Goal: Information Seeking & Learning: Check status

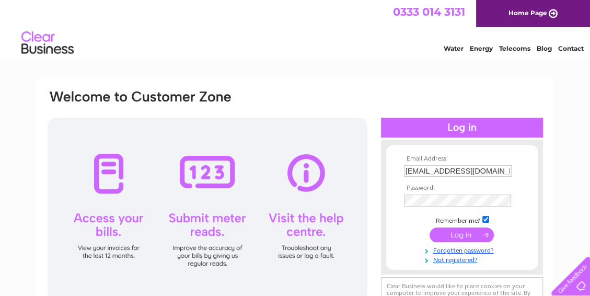
click at [455, 233] on input "submit" at bounding box center [461, 234] width 64 height 15
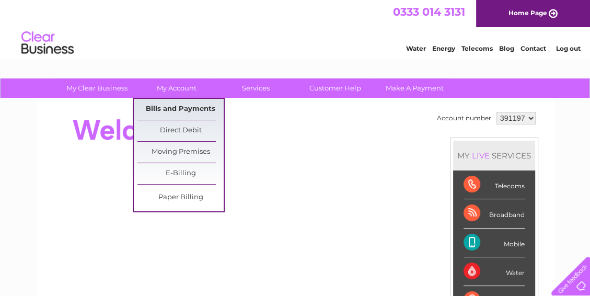
click at [166, 107] on link "Bills and Payments" at bounding box center [180, 109] width 86 height 21
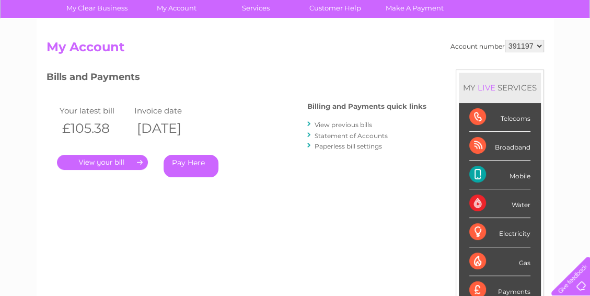
click at [100, 159] on link "." at bounding box center [102, 162] width 91 height 15
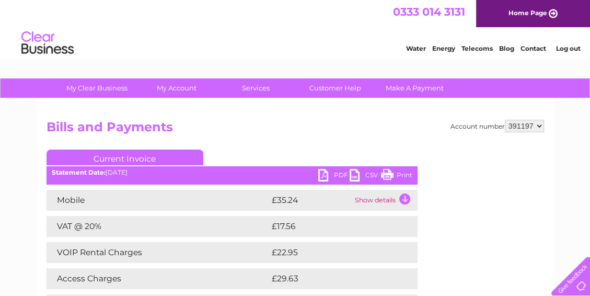
click at [402, 197] on td "Show details" at bounding box center [384, 200] width 65 height 21
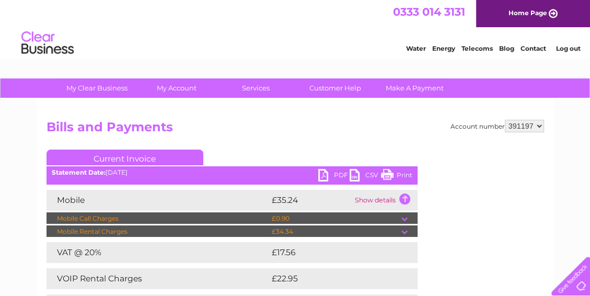
click at [404, 218] on td at bounding box center [409, 218] width 16 height 13
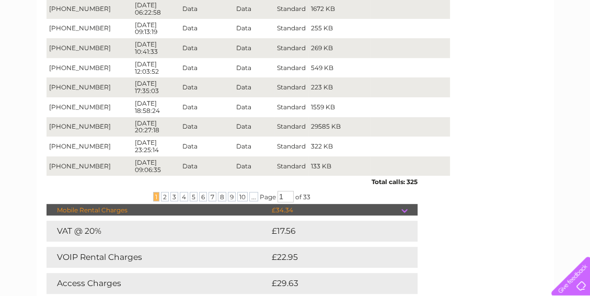
scroll to position [281, 0]
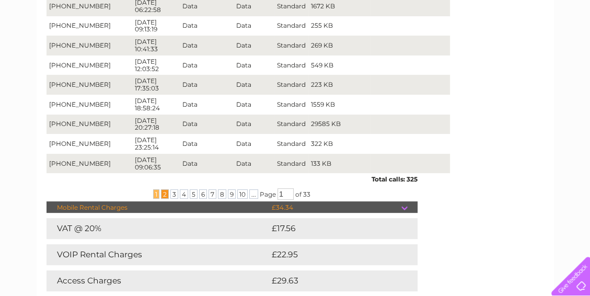
click at [164, 195] on span "2" at bounding box center [165, 193] width 8 height 9
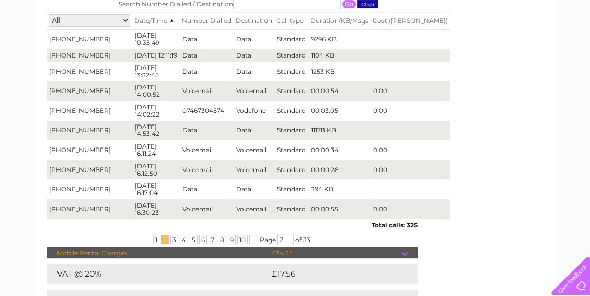
scroll to position [240, 0]
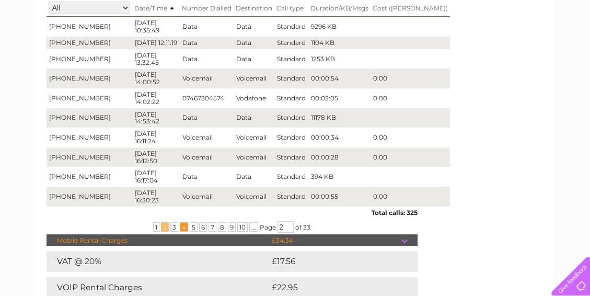
click at [180, 231] on span "4" at bounding box center [184, 226] width 8 height 9
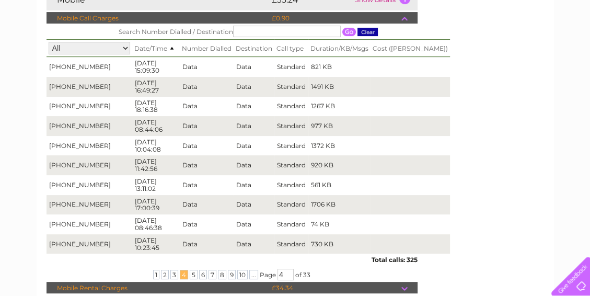
scroll to position [201, 0]
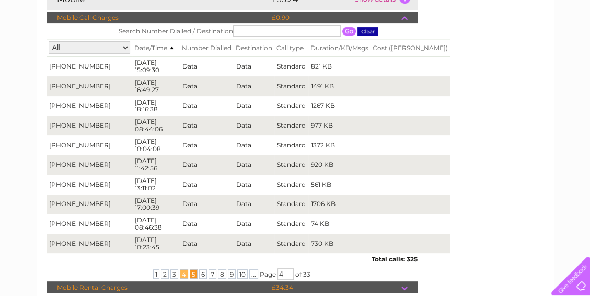
click at [190, 276] on span "5" at bounding box center [194, 273] width 8 height 9
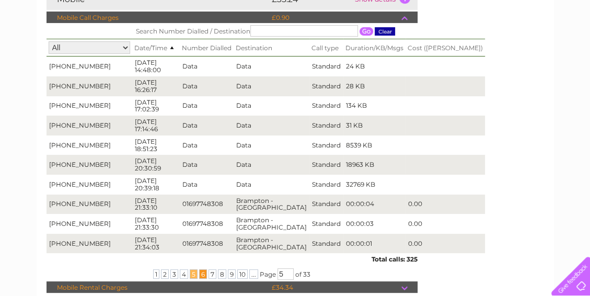
click at [201, 276] on span "6" at bounding box center [203, 273] width 8 height 9
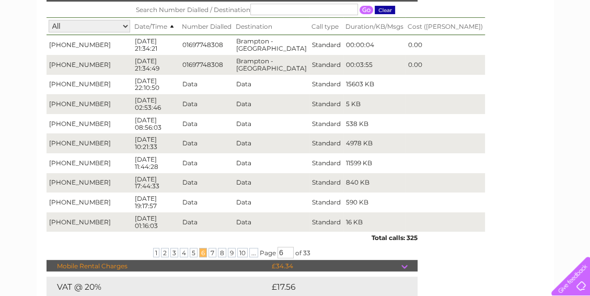
scroll to position [240, 0]
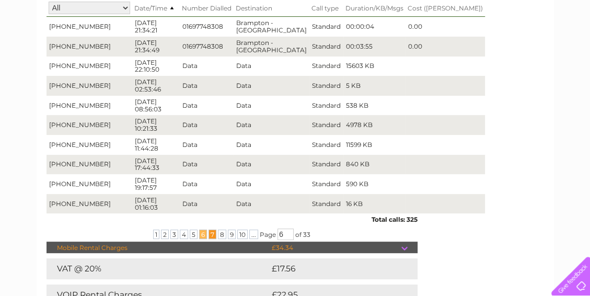
click at [211, 236] on span "7" at bounding box center [212, 233] width 8 height 9
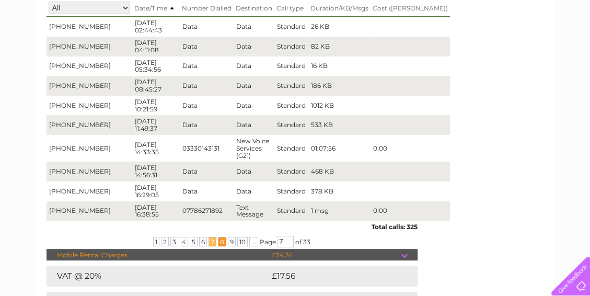
click at [219, 237] on span "8" at bounding box center [222, 241] width 8 height 9
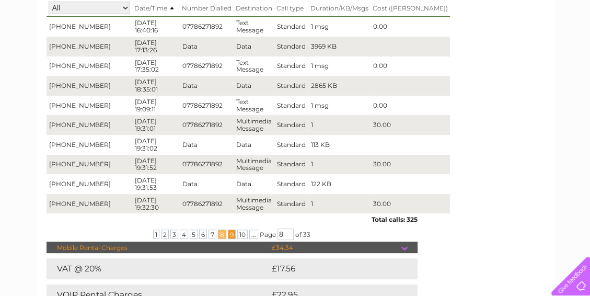
click at [230, 236] on span "9" at bounding box center [232, 233] width 8 height 9
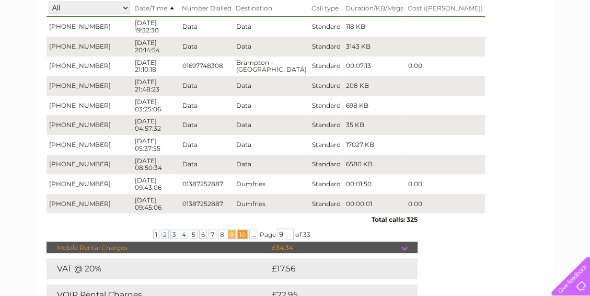
click at [239, 235] on span "10" at bounding box center [242, 233] width 10 height 9
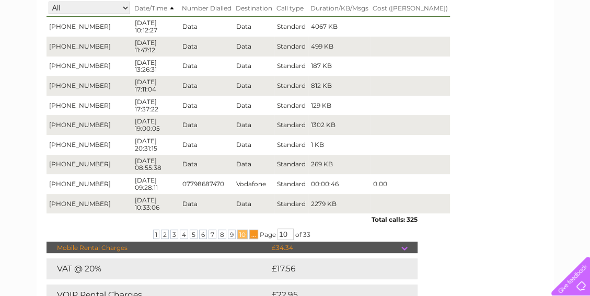
click at [252, 237] on span "..." at bounding box center [253, 233] width 9 height 9
click at [157, 236] on span "1" at bounding box center [156, 233] width 6 height 9
click at [252, 238] on span "..." at bounding box center [253, 233] width 9 height 9
click at [284, 236] on input "1" at bounding box center [285, 233] width 16 height 11
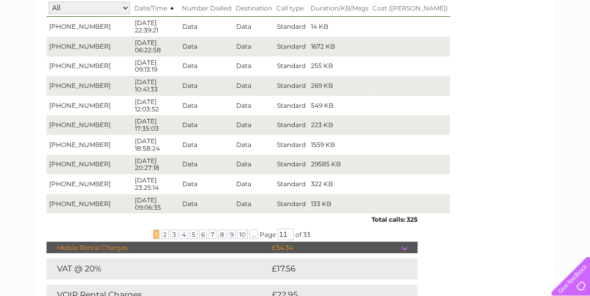
type input "11"
click at [331, 239] on div "... 1 2 3 4 5 6 7 8 9 10 ... Page 11 of 33" at bounding box center [232, 233] width 371 height 11
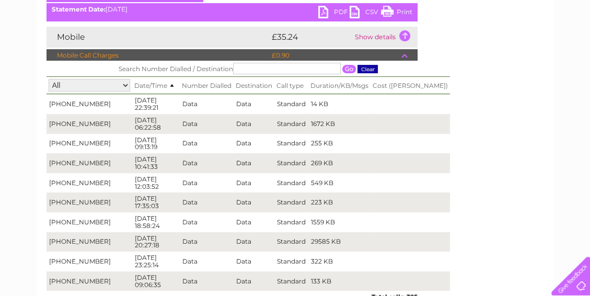
scroll to position [160, 0]
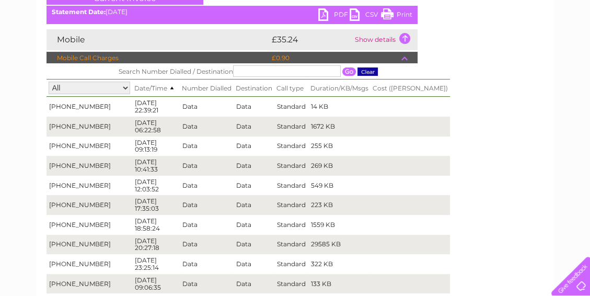
click at [112, 89] on select "All +447926758332" at bounding box center [90, 88] width 82 height 13
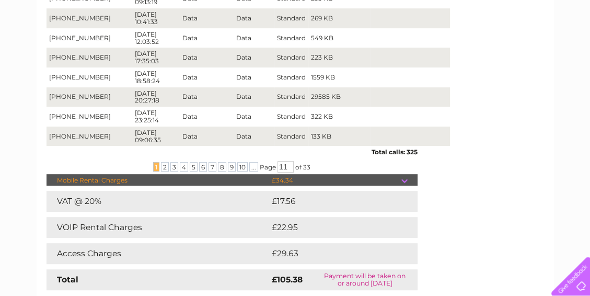
scroll to position [361, 0]
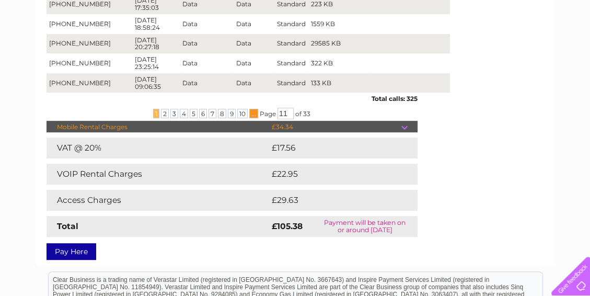
click at [250, 115] on span "..." at bounding box center [253, 113] width 9 height 9
click at [153, 115] on span "1" at bounding box center [156, 113] width 6 height 9
click at [250, 118] on span "..." at bounding box center [253, 113] width 9 height 9
click at [251, 118] on span "..." at bounding box center [253, 113] width 9 height 9
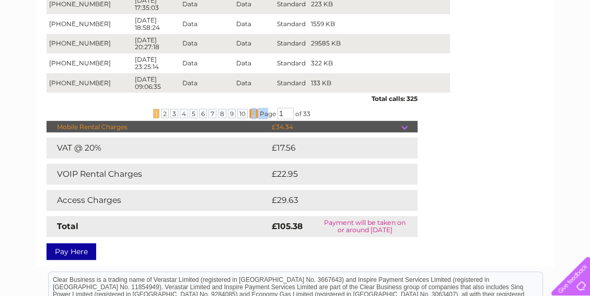
click at [251, 118] on span "..." at bounding box center [253, 113] width 9 height 9
click at [402, 126] on td at bounding box center [409, 127] width 16 height 13
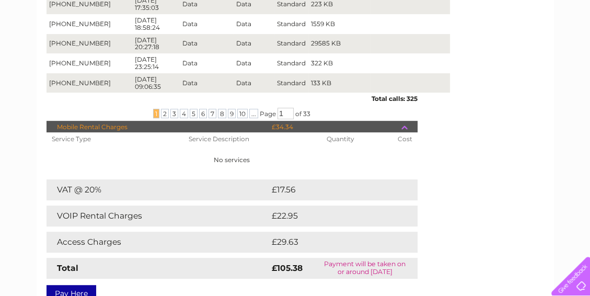
click at [403, 126] on td at bounding box center [409, 127] width 16 height 13
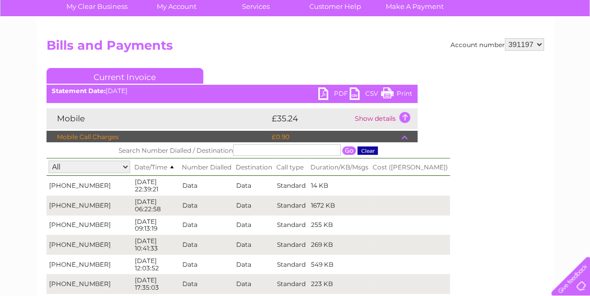
scroll to position [80, 0]
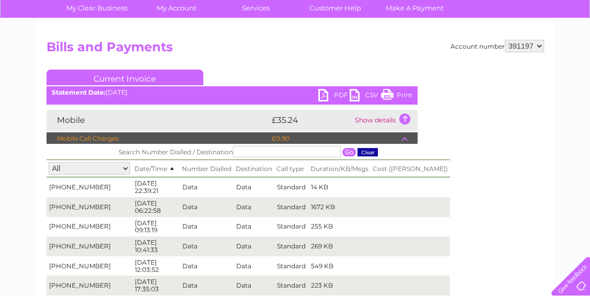
click at [321, 96] on link "PDF" at bounding box center [333, 96] width 31 height 15
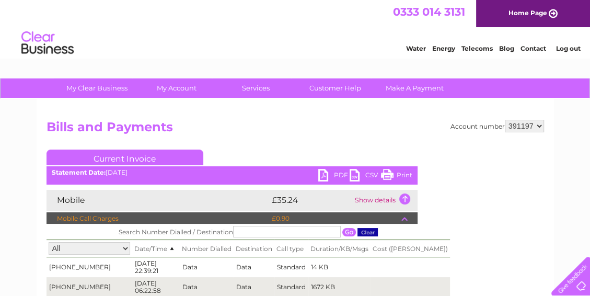
click at [571, 44] on link "Log out" at bounding box center [567, 48] width 25 height 8
